Goal: Entertainment & Leisure: Consume media (video, audio)

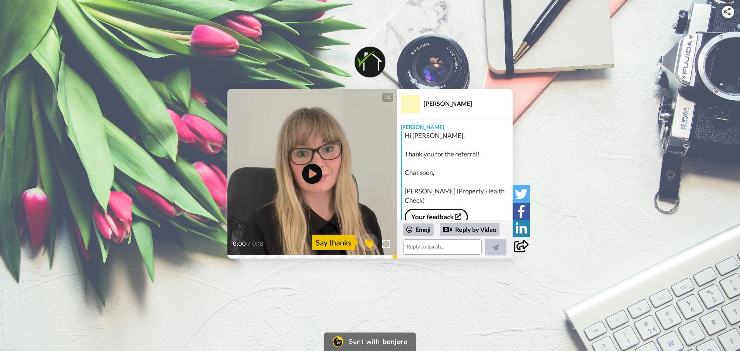
click at [311, 171] on icon "Play/Pause" at bounding box center [312, 174] width 20 height 37
click at [232, 253] on div "0:18 / 0:18" at bounding box center [312, 246] width 170 height 16
drag, startPoint x: 249, startPoint y: 254, endPoint x: 195, endPoint y: 264, distance: 54.0
click at [195, 264] on div "CC Play/Pause It's [PERSON_NAME] here from Property Health Check. 0:03 / 0:18 👏…" at bounding box center [370, 141] width 740 height 282
drag, startPoint x: 273, startPoint y: 255, endPoint x: 201, endPoint y: 259, distance: 72.5
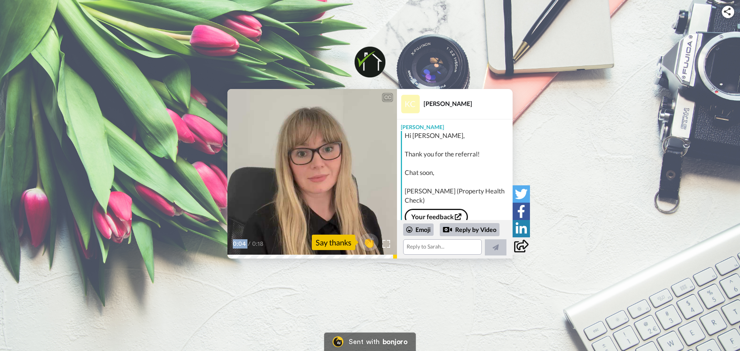
click at [201, 259] on div "CC Play/Pause We just wanted to send you a quick message to thank you for menti…" at bounding box center [370, 174] width 740 height 170
click at [233, 255] on div "0:07 / 0:18" at bounding box center [312, 246] width 170 height 16
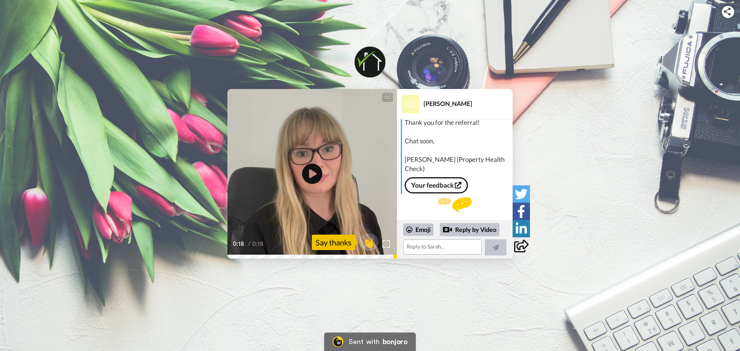
click at [307, 173] on icon at bounding box center [312, 174] width 20 height 20
